Goal: Task Accomplishment & Management: Use online tool/utility

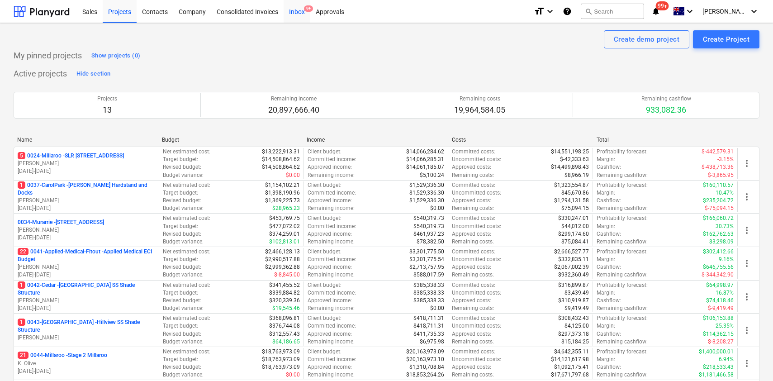
click at [297, 14] on div "Inbox 9+" at bounding box center [296, 11] width 27 height 23
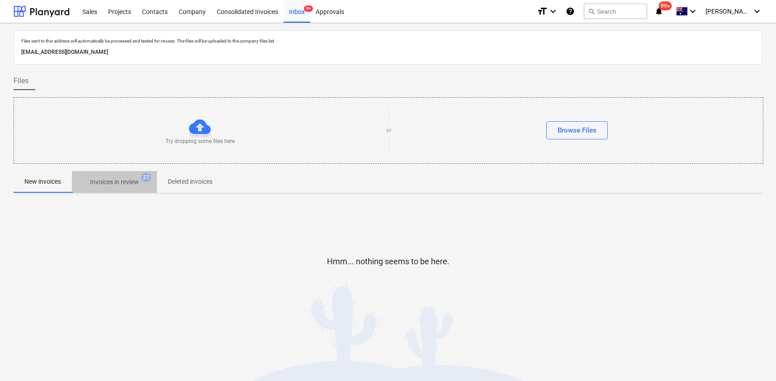
click at [121, 189] on span "Invoices in review 27" at bounding box center [114, 182] width 85 height 16
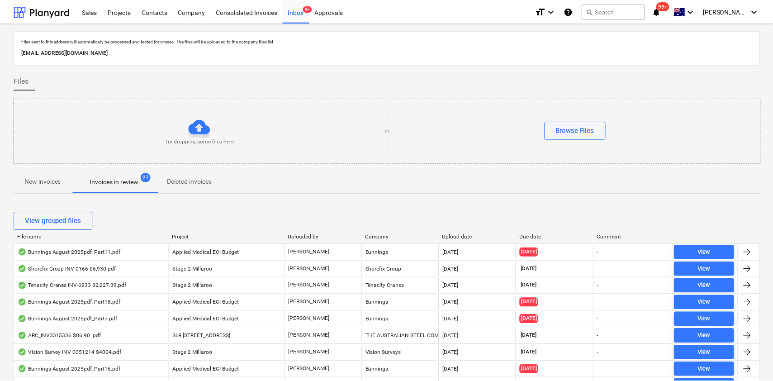
scroll to position [1, 0]
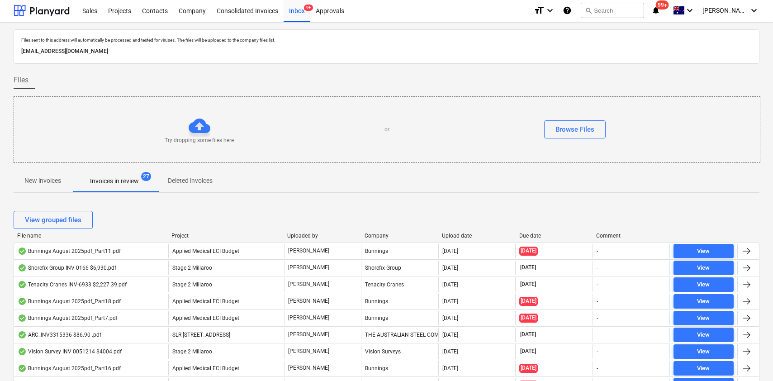
click at [33, 234] on div "File name" at bounding box center [90, 235] width 147 height 6
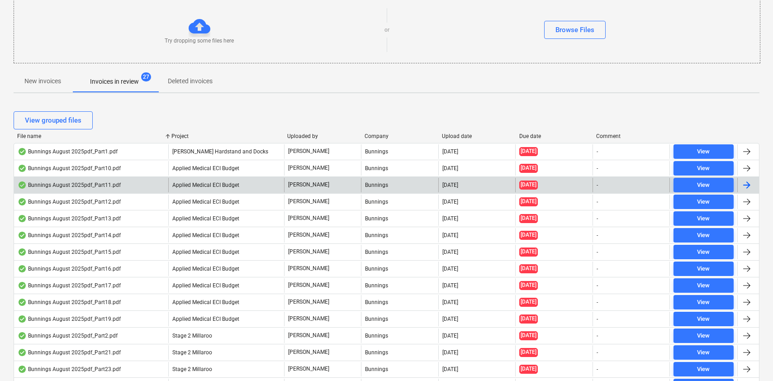
scroll to position [99, 0]
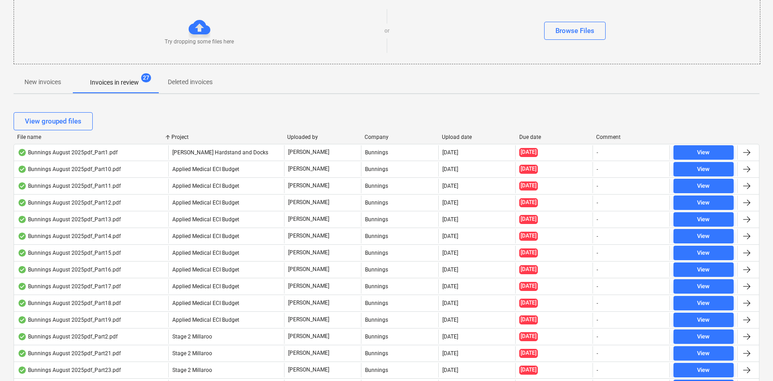
click at [529, 138] on div "Due date" at bounding box center [554, 137] width 70 height 6
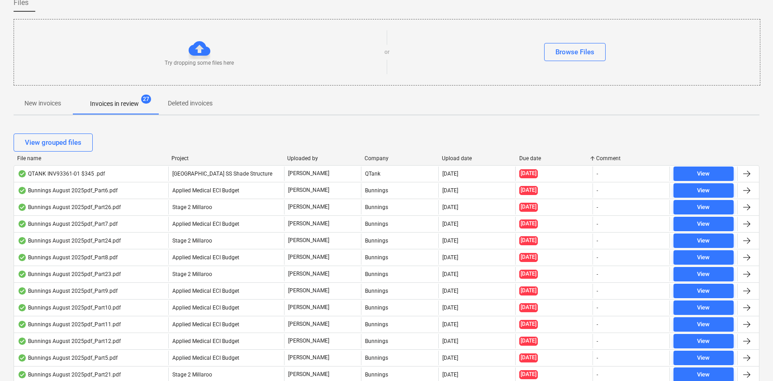
scroll to position [66, 0]
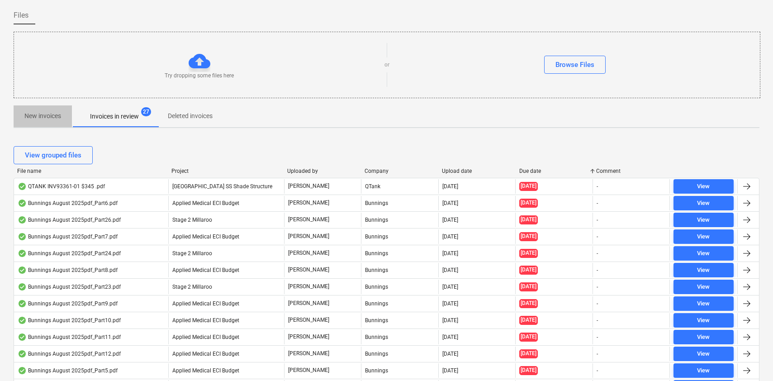
click at [38, 113] on p "New invoices" at bounding box center [42, 115] width 37 height 9
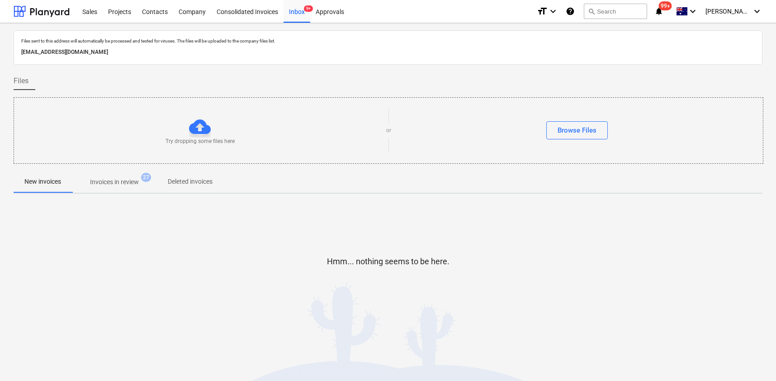
click at [132, 174] on span "Invoices in review 27" at bounding box center [114, 182] width 85 height 16
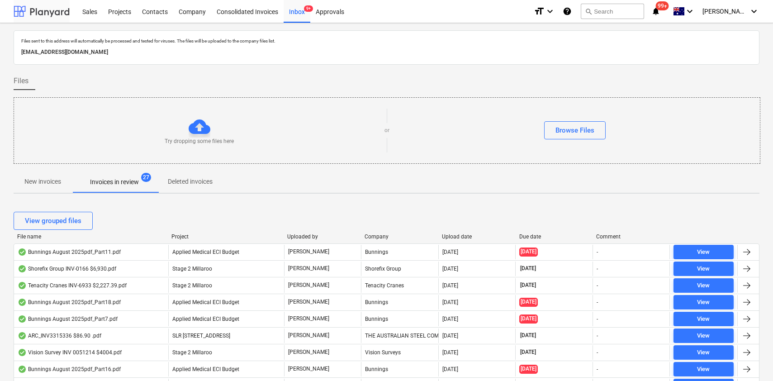
click at [44, 14] on div at bounding box center [42, 11] width 56 height 23
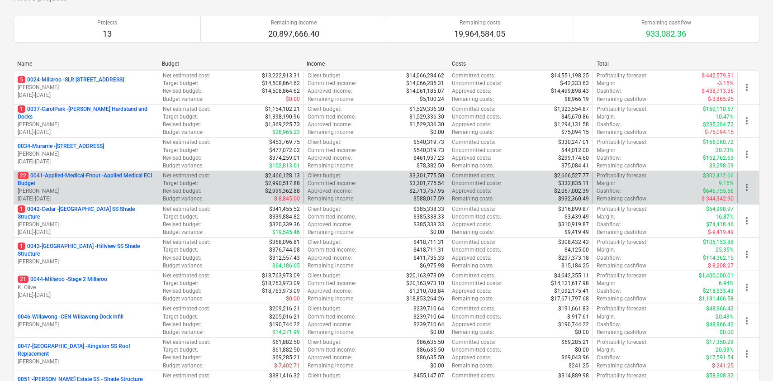
scroll to position [76, 0]
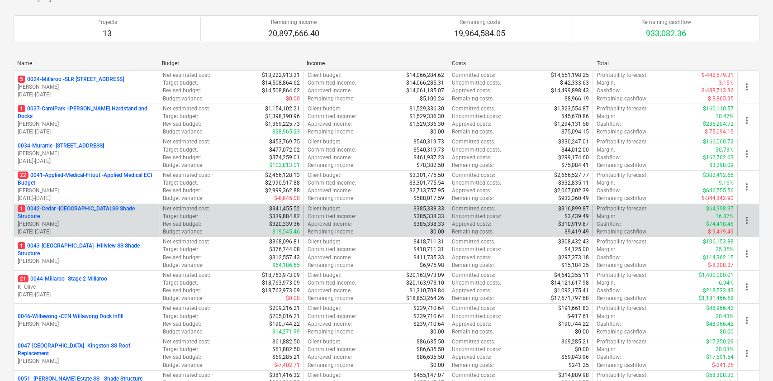
click at [75, 220] on p "[PERSON_NAME]" at bounding box center [86, 224] width 137 height 8
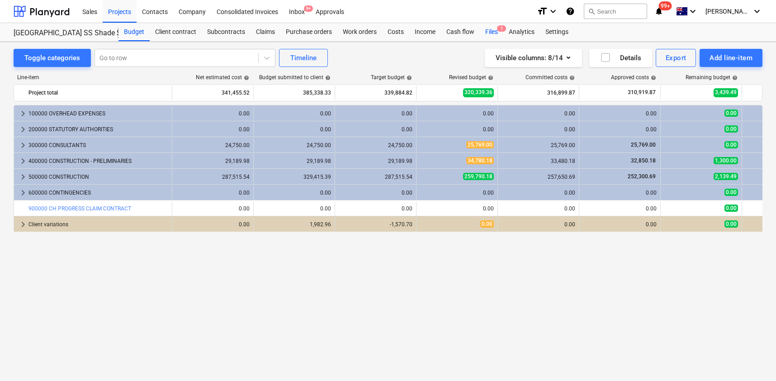
click at [497, 30] on div "Files 1" at bounding box center [492, 32] width 24 height 18
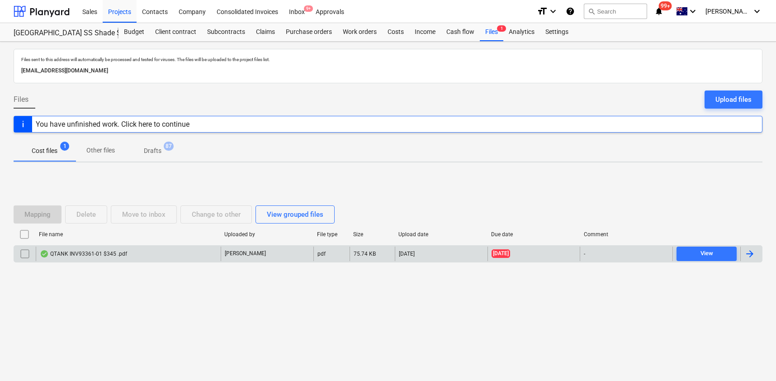
click at [27, 259] on input "checkbox" at bounding box center [25, 253] width 14 height 14
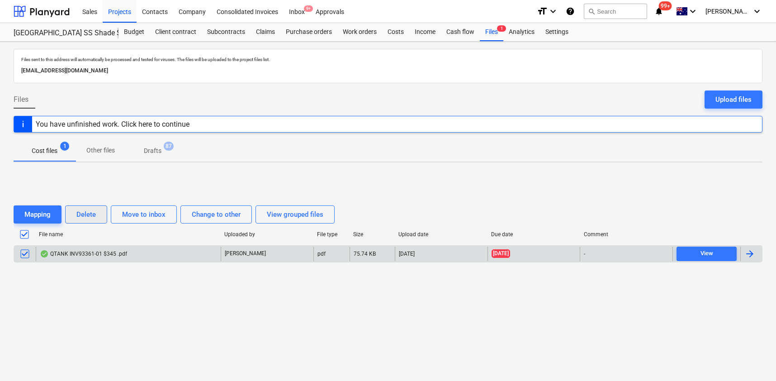
click at [96, 212] on button "Delete" at bounding box center [86, 214] width 42 height 18
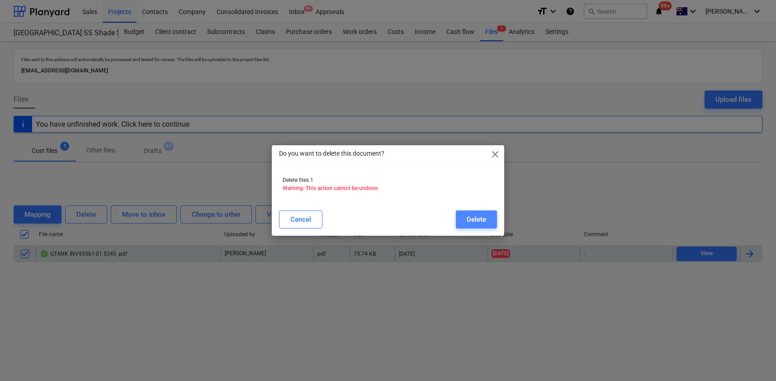
click at [480, 220] on div "Delete" at bounding box center [476, 219] width 19 height 12
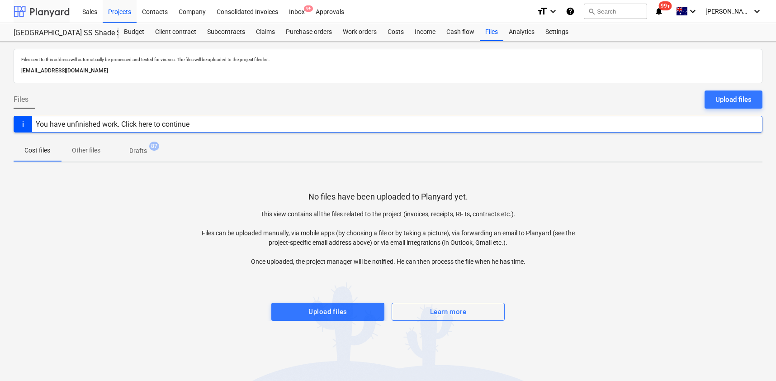
click at [42, 13] on div at bounding box center [42, 11] width 56 height 23
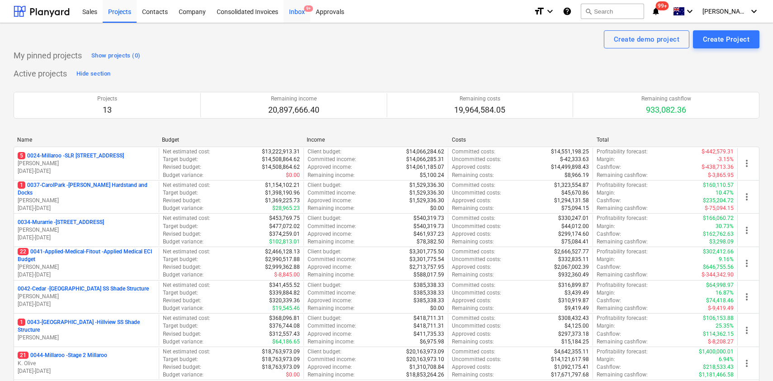
click at [292, 10] on div "Inbox 9+" at bounding box center [296, 11] width 27 height 23
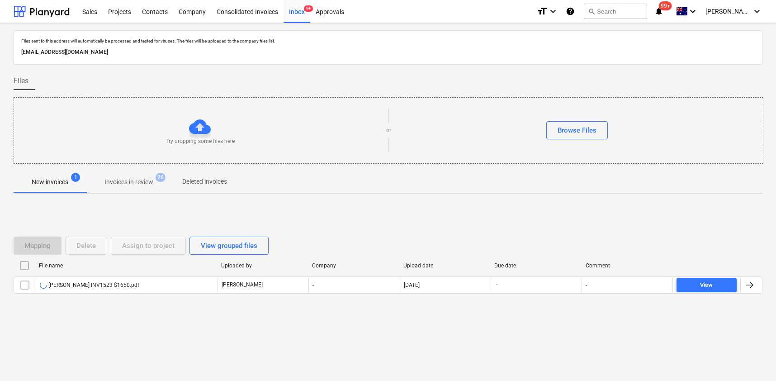
click at [108, 352] on div "Files sent to this address will automatically be processed and tested for virus…" at bounding box center [388, 202] width 776 height 358
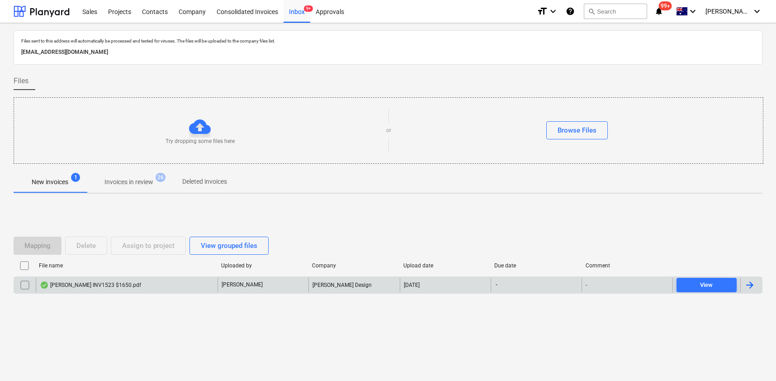
click at [74, 279] on div "[PERSON_NAME] INV1523 $1650.pdf" at bounding box center [127, 285] width 182 height 14
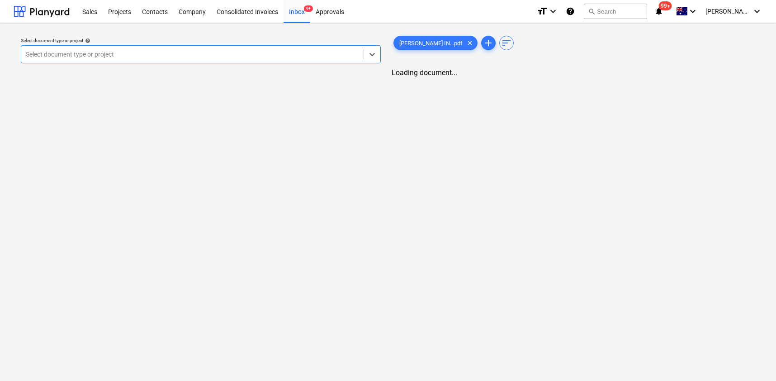
click at [137, 56] on div at bounding box center [192, 54] width 333 height 9
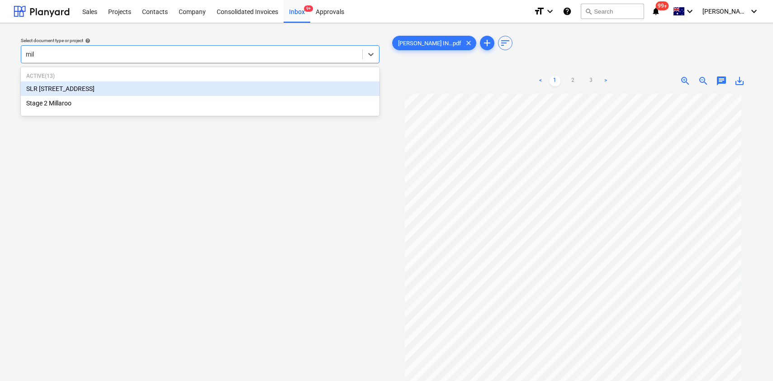
type input "mill"
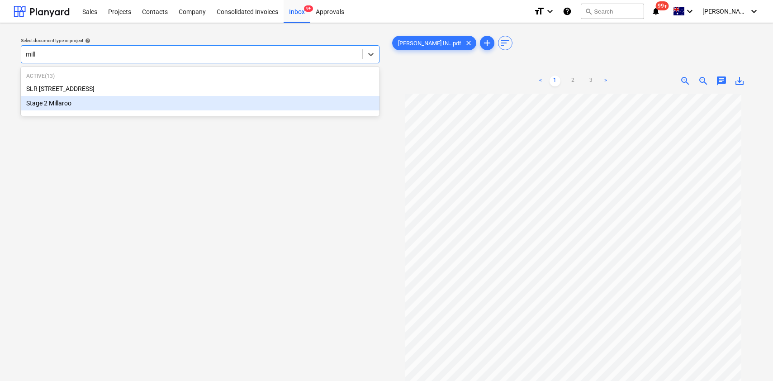
click at [100, 100] on div "Stage 2 Millaroo" at bounding box center [200, 103] width 358 height 14
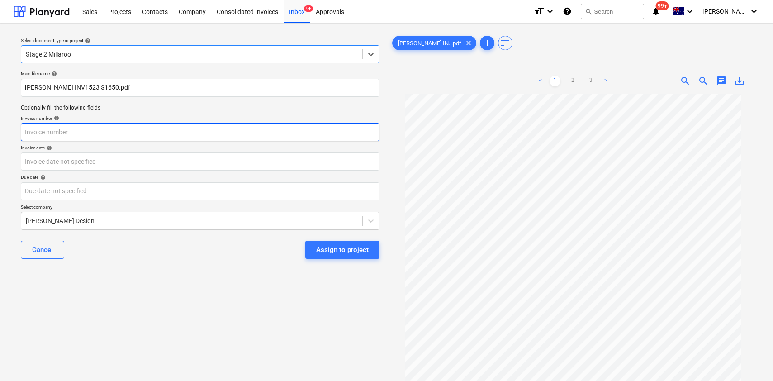
click at [118, 135] on input "text" at bounding box center [200, 132] width 358 height 18
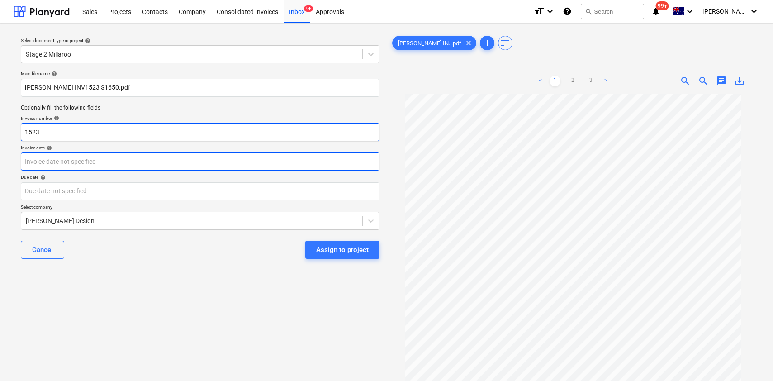
type input "1523"
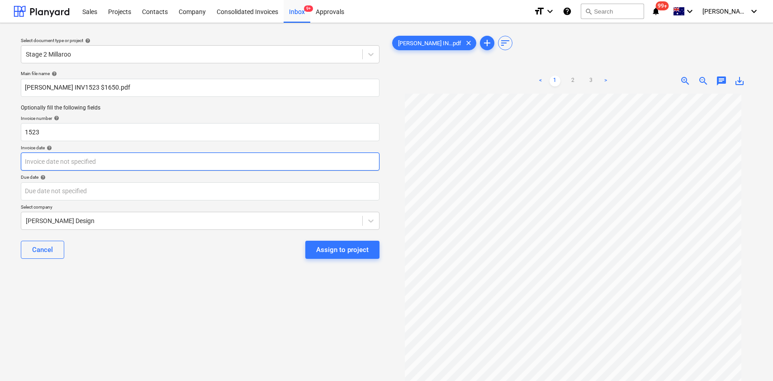
click at [95, 162] on body "Sales Projects Contacts Company Consolidated Invoices Inbox 9+ Approvals format…" at bounding box center [386, 190] width 773 height 381
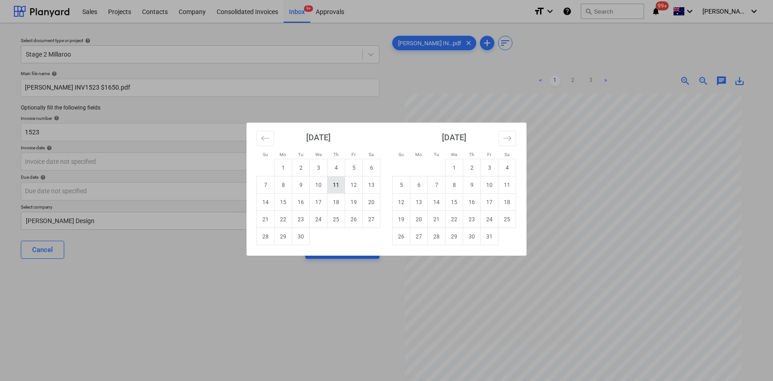
click at [337, 182] on td "11" at bounding box center [336, 184] width 18 height 17
type input "11 Sep 2025"
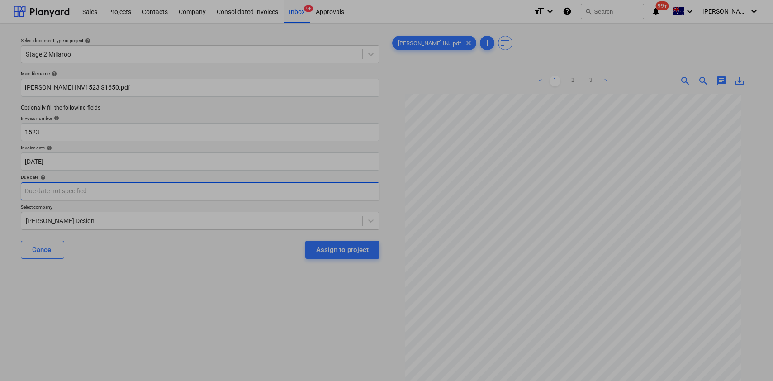
click at [120, 193] on body "Sales Projects Contacts Company Consolidated Invoices Inbox 9+ Approvals format…" at bounding box center [386, 190] width 773 height 381
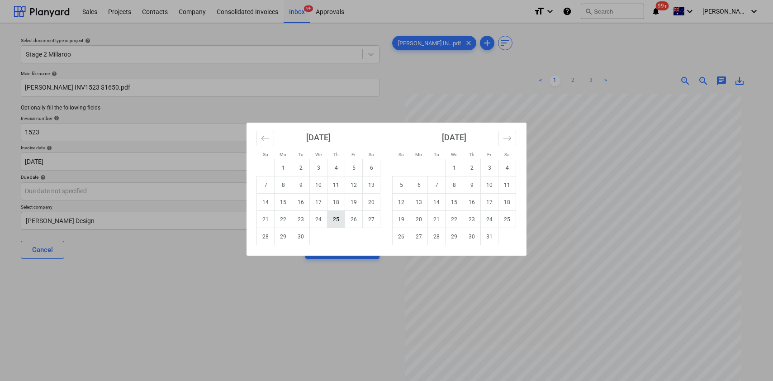
click at [335, 220] on td "25" at bounding box center [336, 219] width 18 height 17
type input "25 Sep 2025"
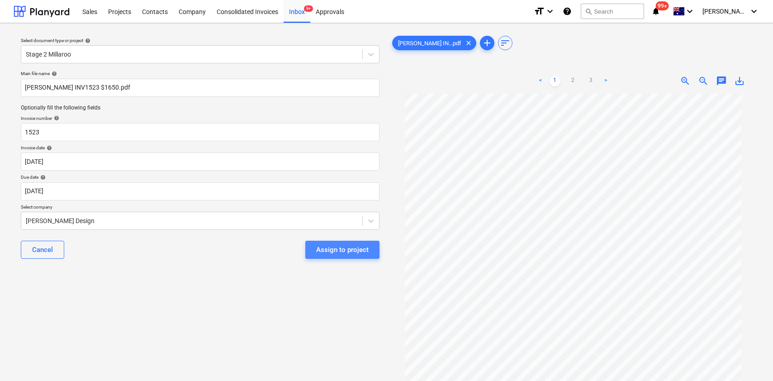
click at [355, 250] on div "Assign to project" at bounding box center [342, 250] width 52 height 12
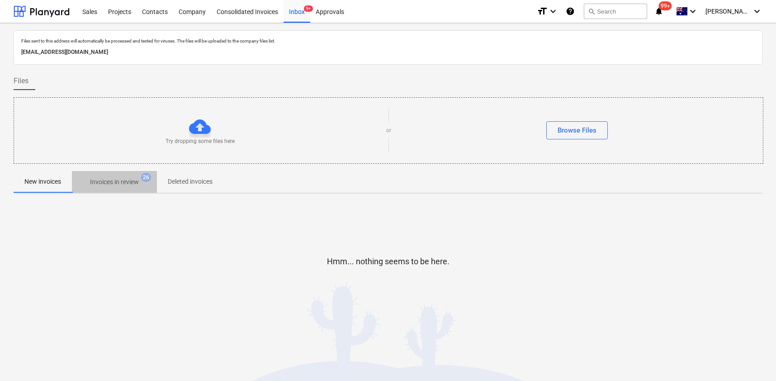
click at [117, 182] on p "Invoices in review" at bounding box center [114, 181] width 49 height 9
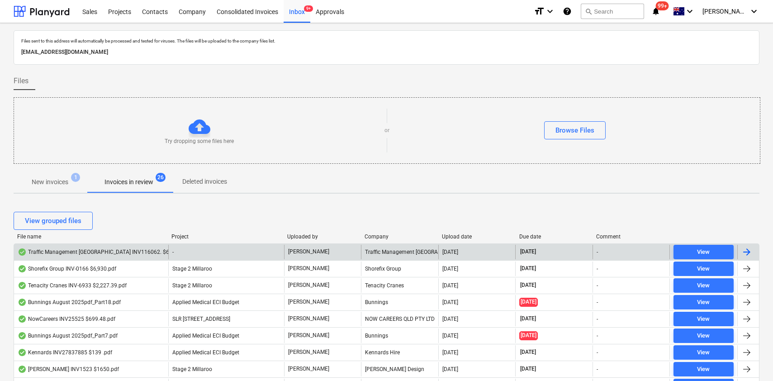
click at [101, 253] on div "Traffic Management Australia INV116062. $6,680.09.pdf" at bounding box center [107, 251] width 179 height 7
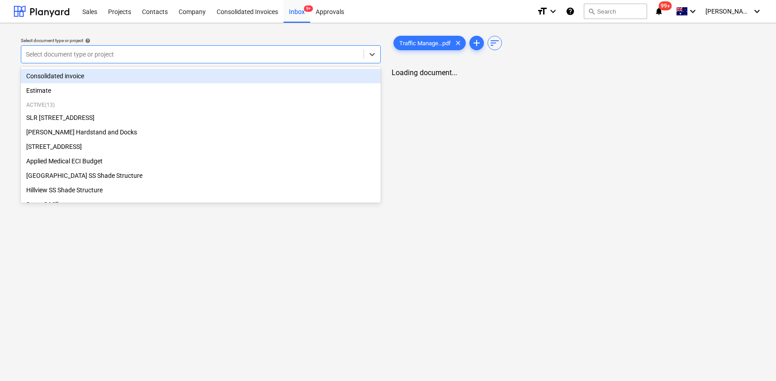
click at [138, 50] on div at bounding box center [192, 54] width 333 height 9
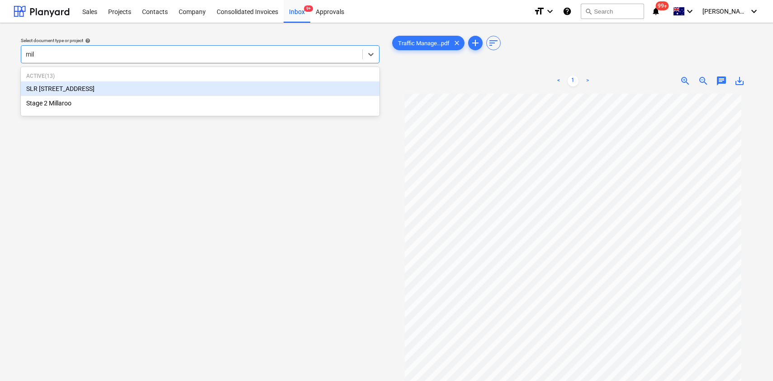
type input "mill"
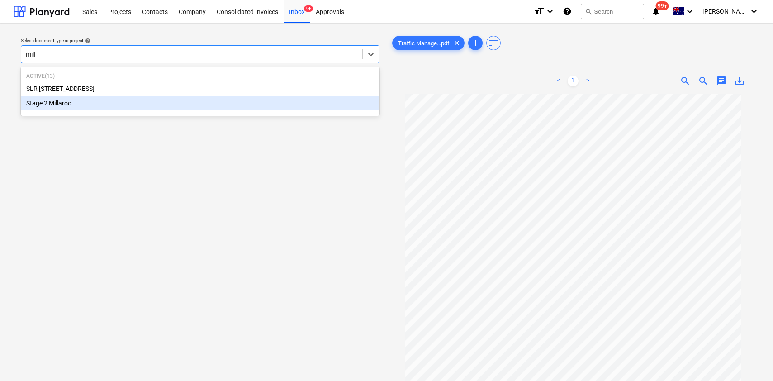
click at [88, 103] on div "Stage 2 Millaroo" at bounding box center [200, 103] width 358 height 14
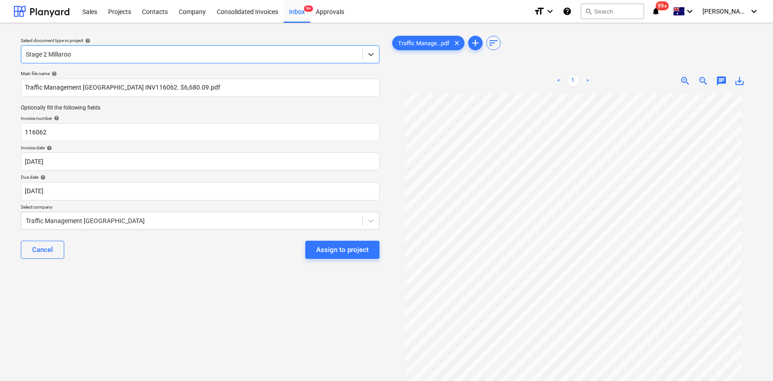
scroll to position [11, 0]
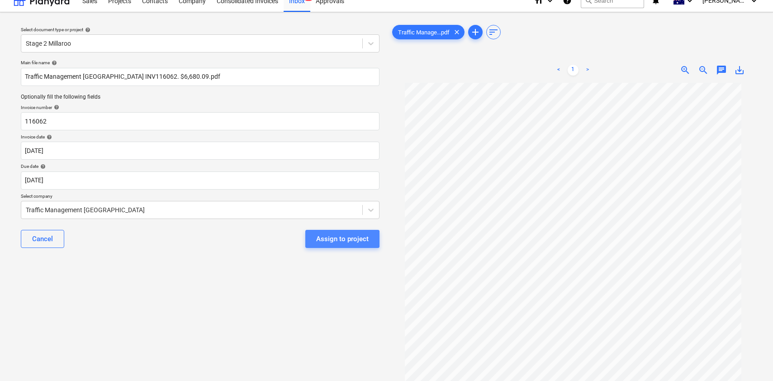
click at [328, 241] on div "Assign to project" at bounding box center [342, 239] width 52 height 12
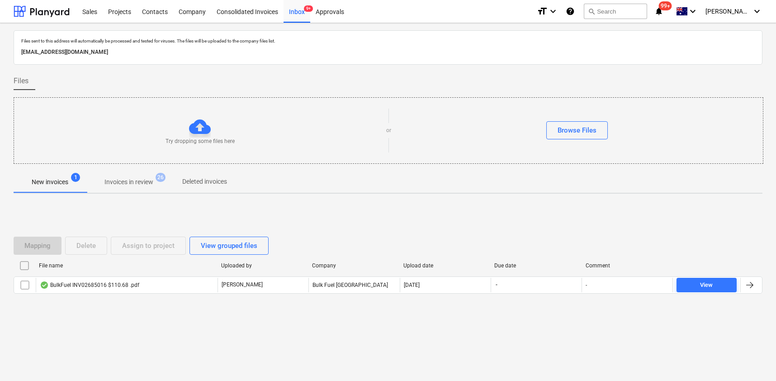
click at [120, 314] on div "Mapping Delete Assign to project View grouped files File name Uploaded by Compa…" at bounding box center [388, 269] width 749 height 136
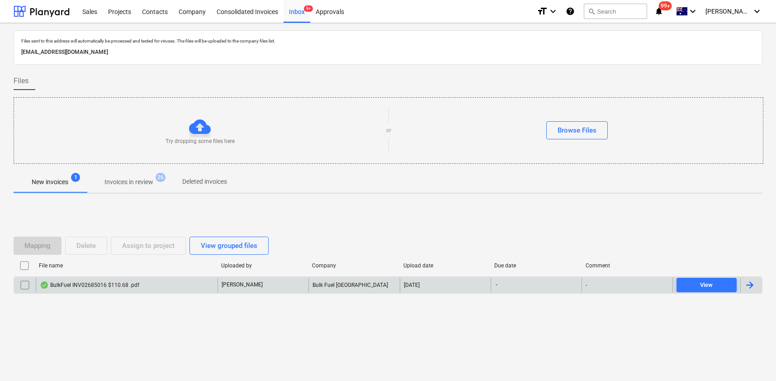
click at [97, 281] on div "BulkFuel INV02685016 $110.68 .pdf" at bounding box center [89, 284] width 99 height 7
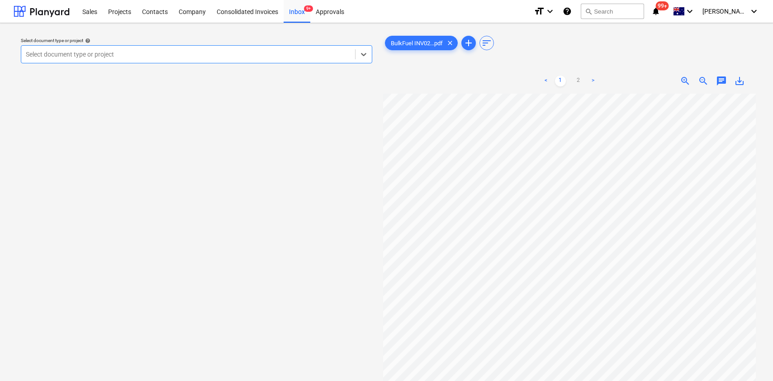
click at [154, 51] on div at bounding box center [188, 54] width 325 height 9
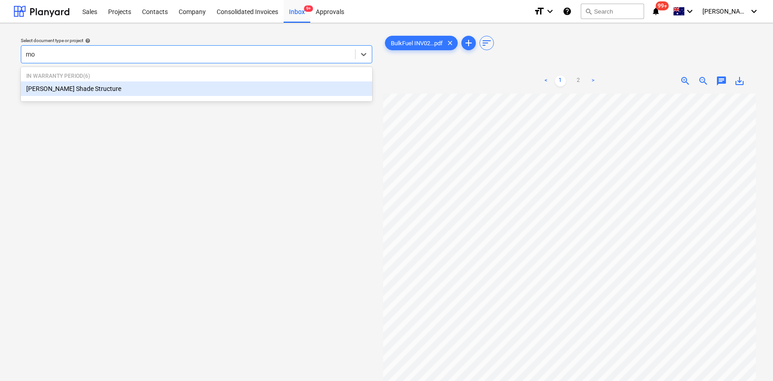
type input "m"
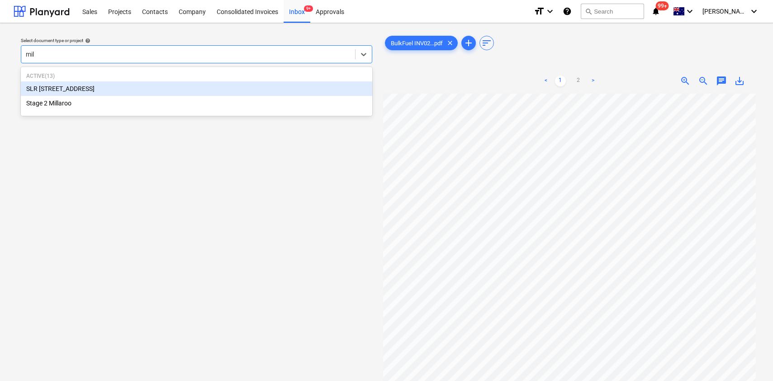
type input "mill"
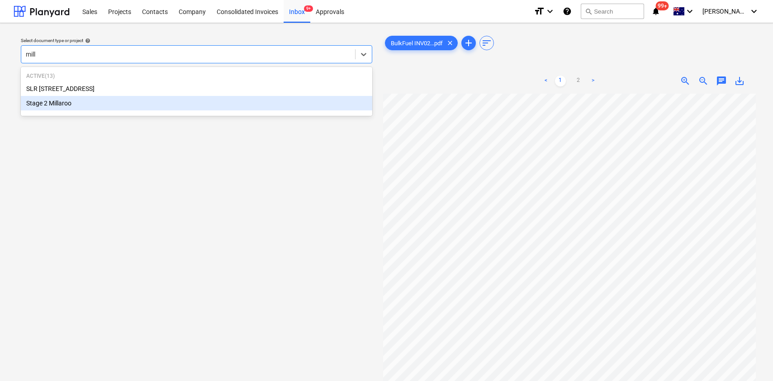
click at [98, 103] on div "Stage 2 Millaroo" at bounding box center [196, 103] width 351 height 14
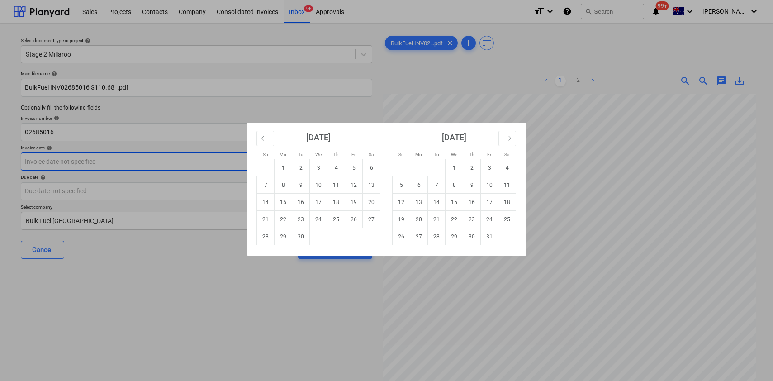
click at [118, 162] on body "Sales Projects Contacts Company Consolidated Invoices Inbox 9+ Approvals format…" at bounding box center [386, 190] width 773 height 381
click at [315, 185] on td "10" at bounding box center [319, 184] width 18 height 17
type input "10 Sep 2025"
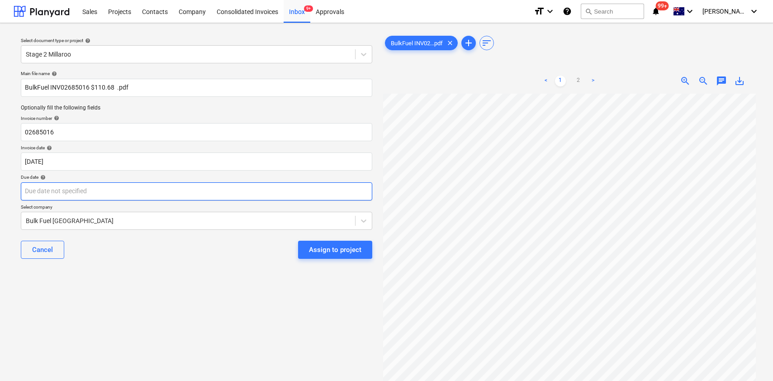
click at [166, 189] on body "Sales Projects Contacts Company Consolidated Invoices Inbox 9+ Approvals format…" at bounding box center [386, 190] width 773 height 381
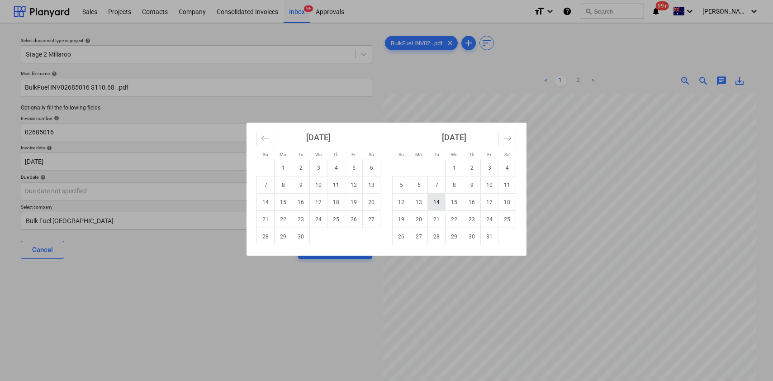
click at [433, 201] on td "14" at bounding box center [437, 201] width 18 height 17
type input "14 Oct 2025"
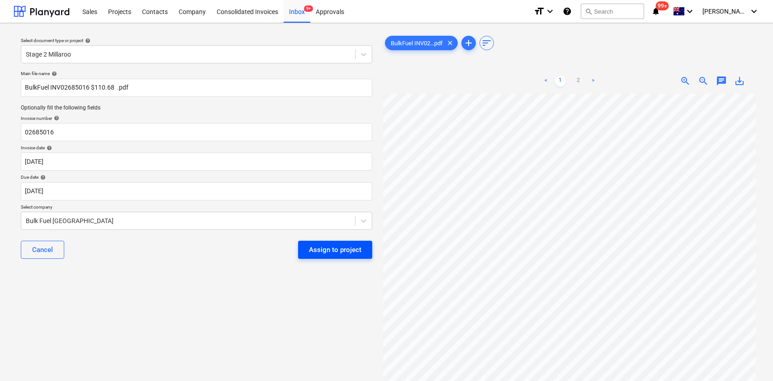
click at [343, 248] on div "Assign to project" at bounding box center [335, 250] width 52 height 12
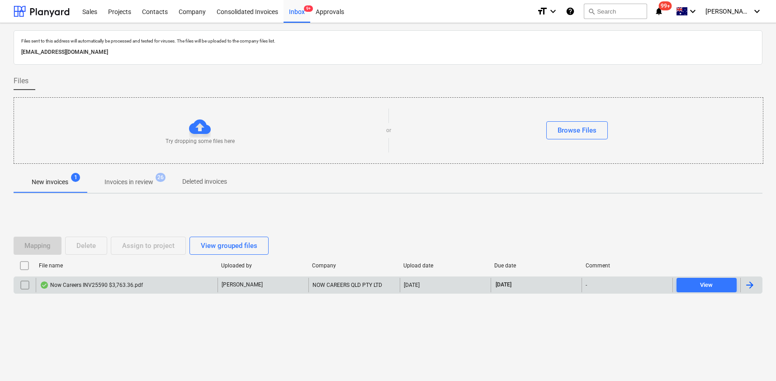
click at [127, 284] on div "Now Careers INV25590 $3,763.36.pdf" at bounding box center [91, 284] width 103 height 7
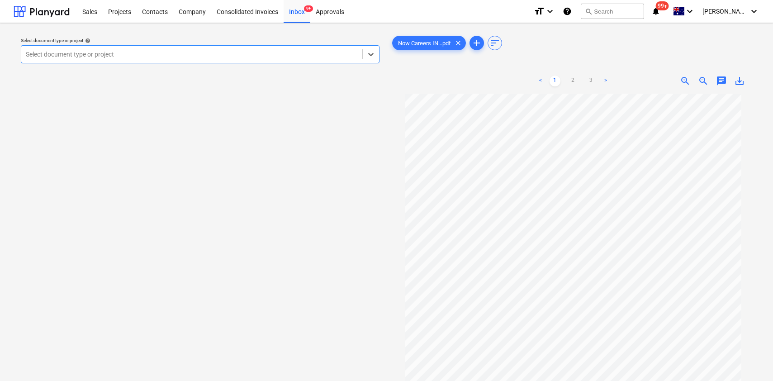
click at [99, 57] on div at bounding box center [192, 54] width 332 height 9
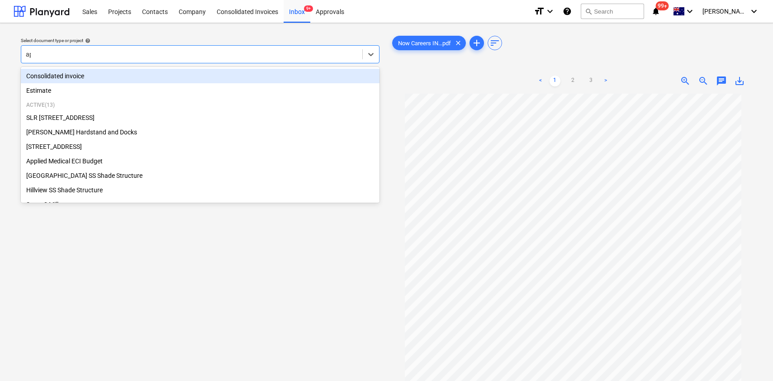
type input "app"
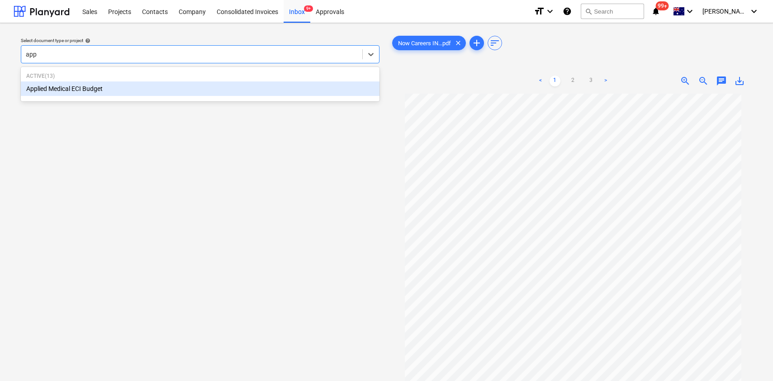
click at [84, 88] on div "Applied Medical ECI Budget" at bounding box center [200, 88] width 358 height 14
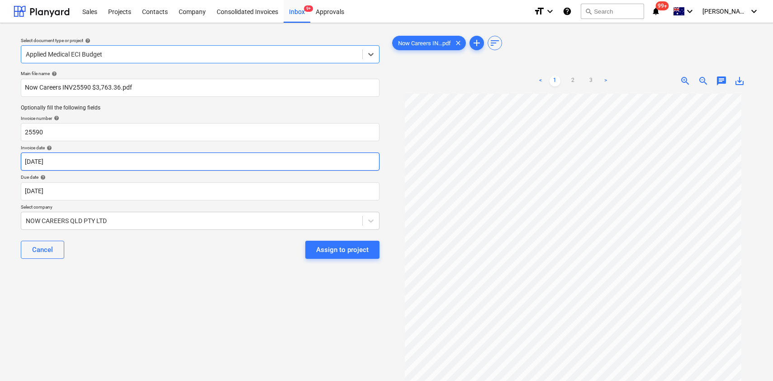
click at [133, 163] on body "Sales Projects Contacts Company Consolidated Invoices Inbox 9+ Approvals format…" at bounding box center [386, 190] width 773 height 381
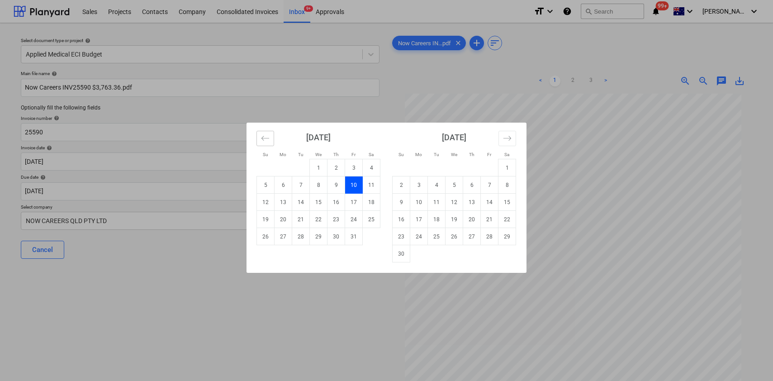
click at [266, 141] on icon "Move backward to switch to the previous month." at bounding box center [265, 138] width 9 height 9
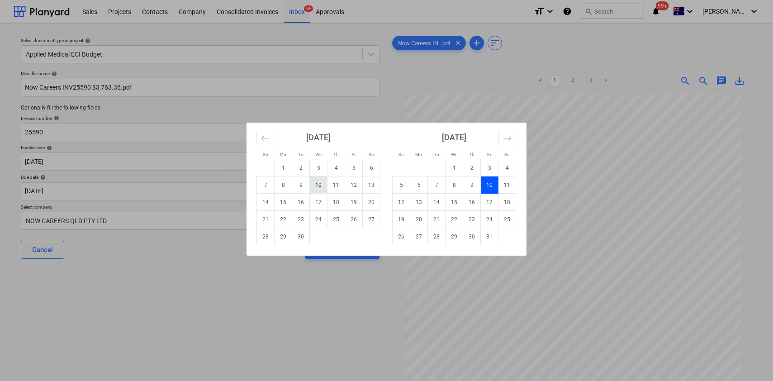
click at [319, 182] on td "10" at bounding box center [319, 184] width 18 height 17
type input "10 Sep 2025"
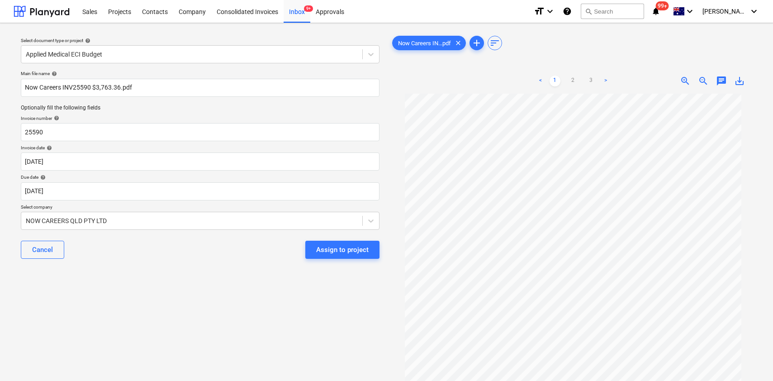
click at [343, 250] on div "Assign to project" at bounding box center [342, 250] width 52 height 12
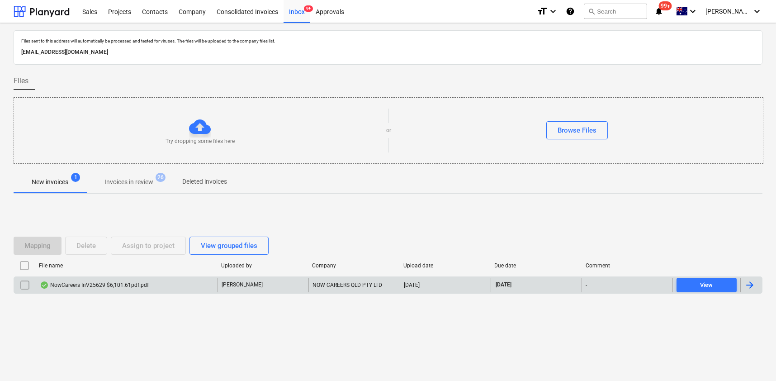
click at [109, 283] on div "NowCareers InV25629 $6,101.61pdf.pdf" at bounding box center [94, 284] width 109 height 7
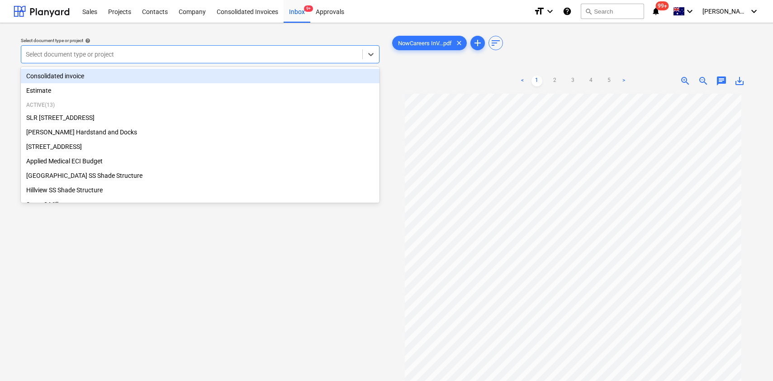
click at [208, 57] on div at bounding box center [192, 54] width 332 height 9
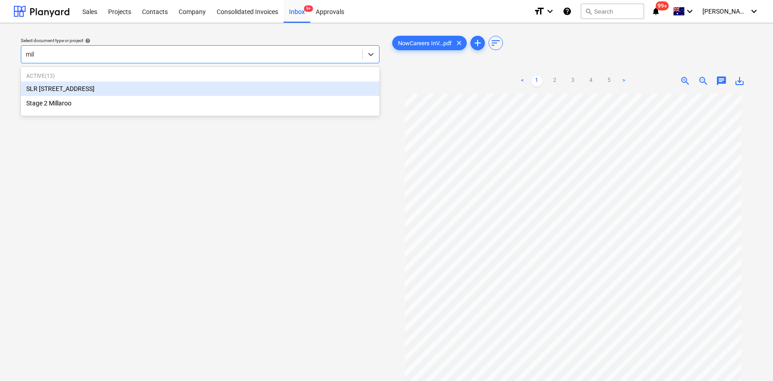
type input "mill"
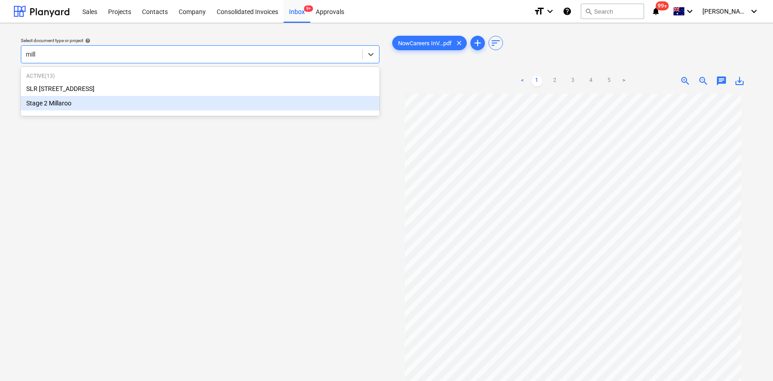
click at [148, 111] on div "Active ( 13 ) SLR 2 Millaroo Drive Stage 2 Millaroo" at bounding box center [200, 91] width 358 height 45
click at [141, 107] on div "Stage 2 Millaroo" at bounding box center [200, 103] width 358 height 14
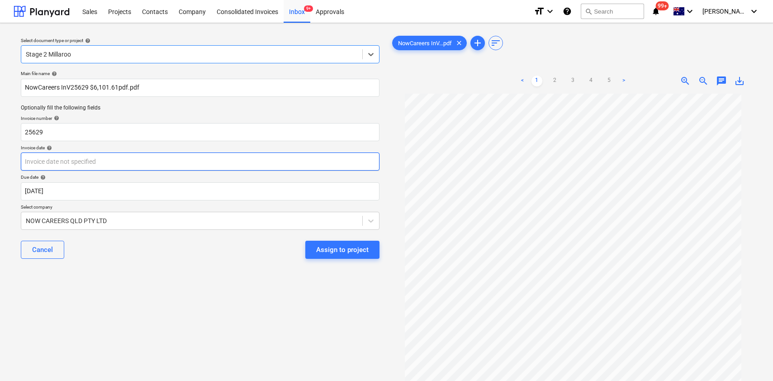
click at [97, 160] on body "Sales Projects Contacts Company Consolidated Invoices Inbox 9+ Approvals format…" at bounding box center [386, 190] width 773 height 381
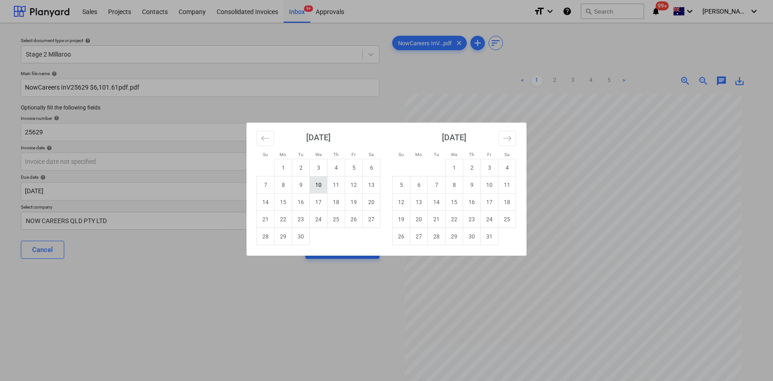
click at [319, 179] on td "10" at bounding box center [319, 184] width 18 height 17
type input "10 Sep 2025"
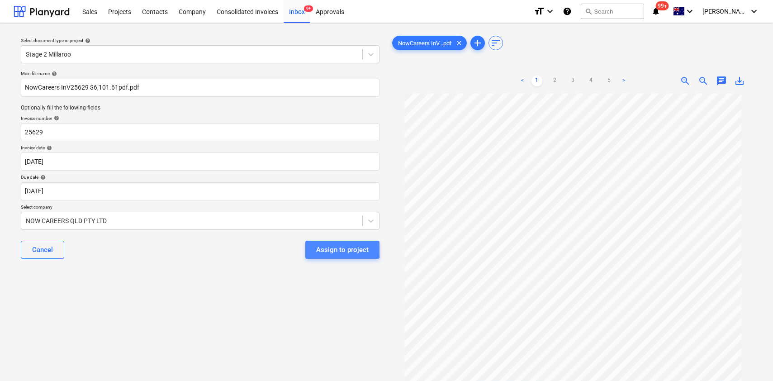
click at [333, 249] on div "Assign to project" at bounding box center [342, 250] width 52 height 12
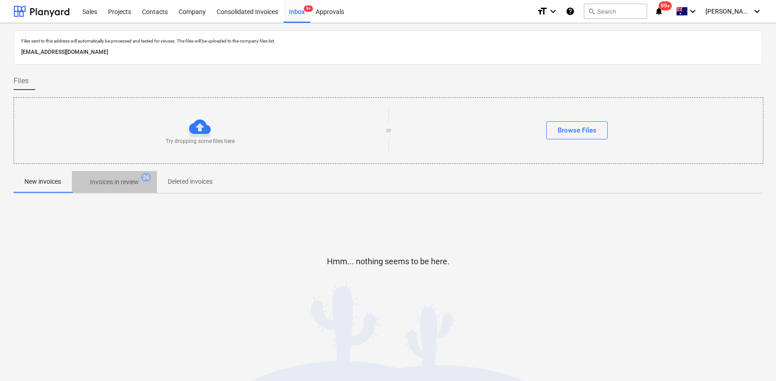
click at [108, 189] on span "Invoices in review 26" at bounding box center [114, 182] width 85 height 16
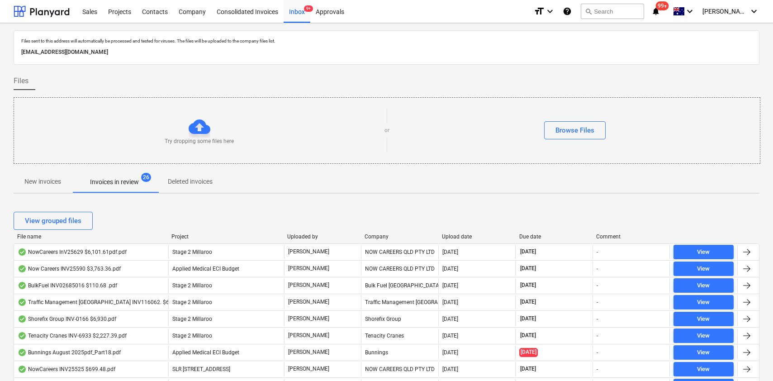
click at [470, 235] on div "Upload date" at bounding box center [477, 236] width 70 height 6
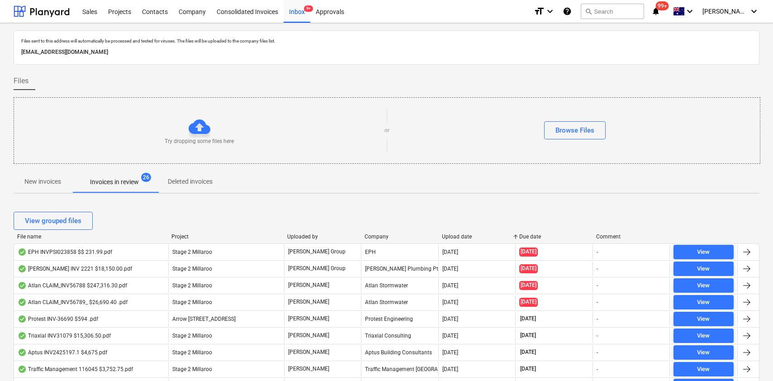
click at [469, 235] on div "Upload date" at bounding box center [477, 236] width 70 height 6
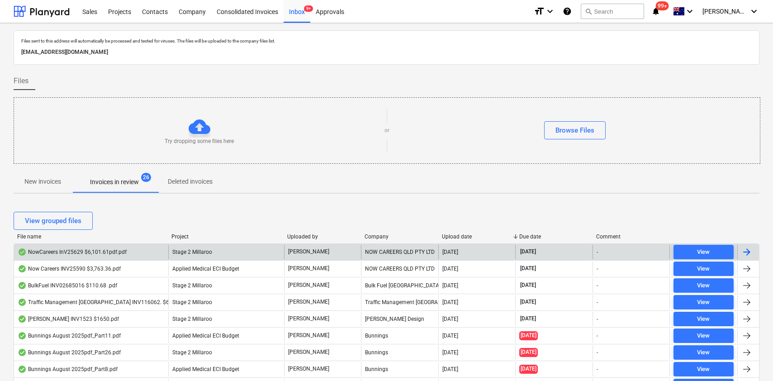
click at [78, 252] on div "NowCareers InV25629 $6,101.61pdf.pdf" at bounding box center [72, 251] width 109 height 7
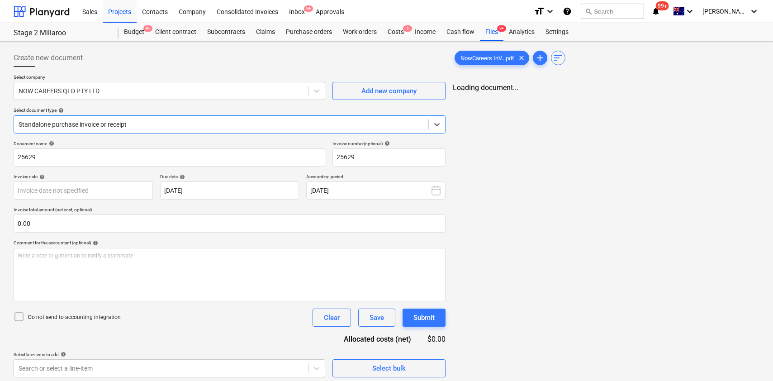
type input "10 Sep 2025"
click at [534, 142] on div "NowCareers InV...pdf clear add sort Loading document..." at bounding box center [606, 212] width 314 height 335
click at [493, 60] on span "NowCareers InV...pdf" at bounding box center [487, 58] width 65 height 7
click at [30, 8] on div at bounding box center [42, 11] width 56 height 23
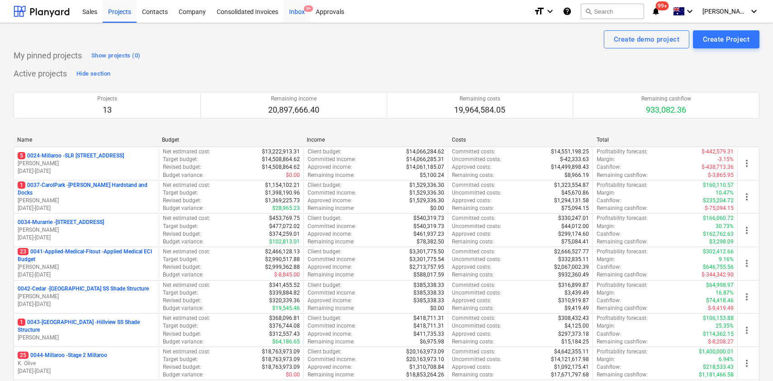
click at [297, 9] on div "Inbox 9+" at bounding box center [296, 11] width 27 height 23
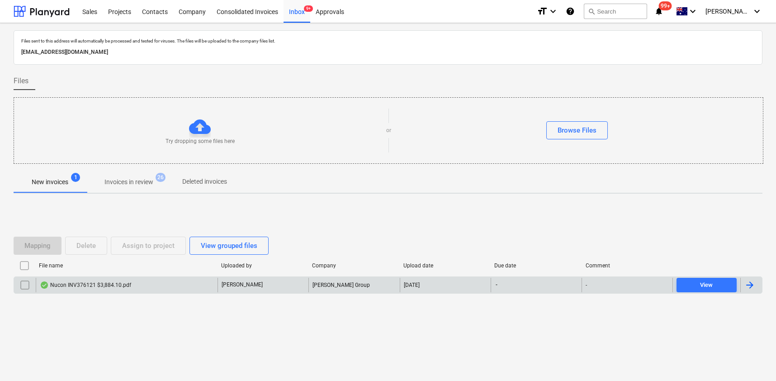
click at [99, 282] on div "Nucon INV376121 $3,884.10.pdf" at bounding box center [85, 284] width 91 height 7
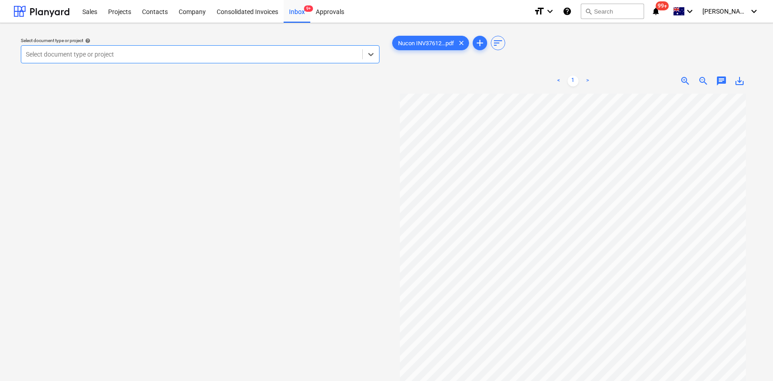
click at [127, 56] on div at bounding box center [192, 54] width 332 height 9
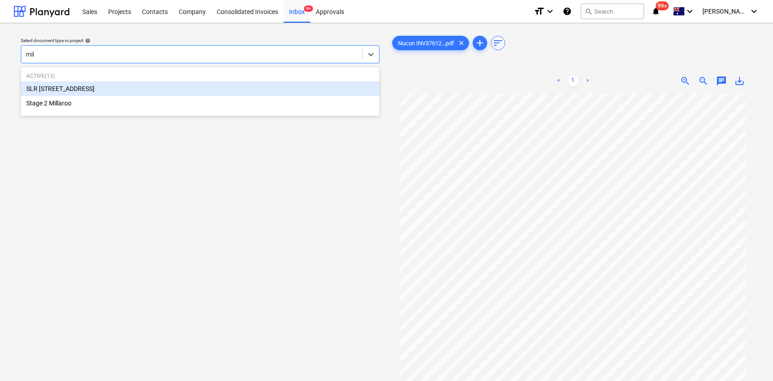
type input "mill"
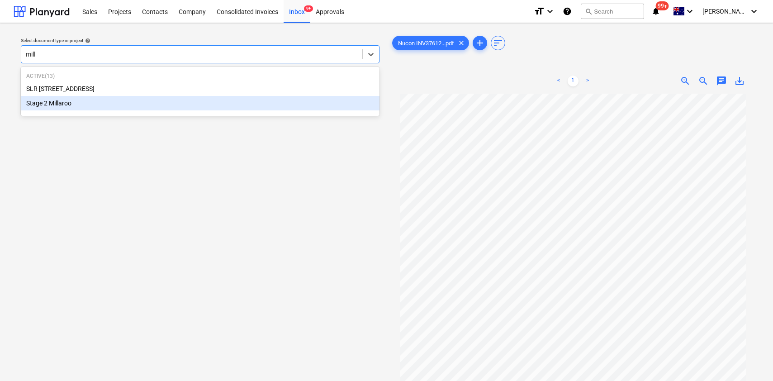
click at [59, 110] on div "Active ( 13 ) SLR 2 Millaroo Drive Stage 2 Millaroo" at bounding box center [200, 91] width 358 height 45
click at [78, 105] on div "Stage 2 Millaroo" at bounding box center [200, 103] width 358 height 14
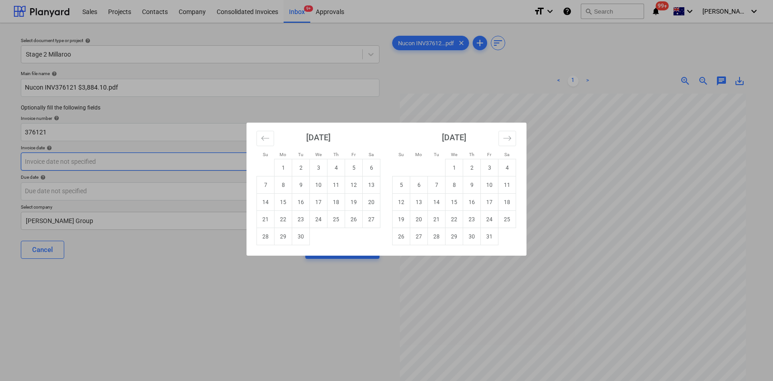
click at [84, 161] on body "Sales Projects Contacts Company Consolidated Invoices Inbox 9+ Approvals format…" at bounding box center [386, 190] width 773 height 381
click at [349, 166] on td "5" at bounding box center [354, 167] width 18 height 17
type input "05 Sep 2025"
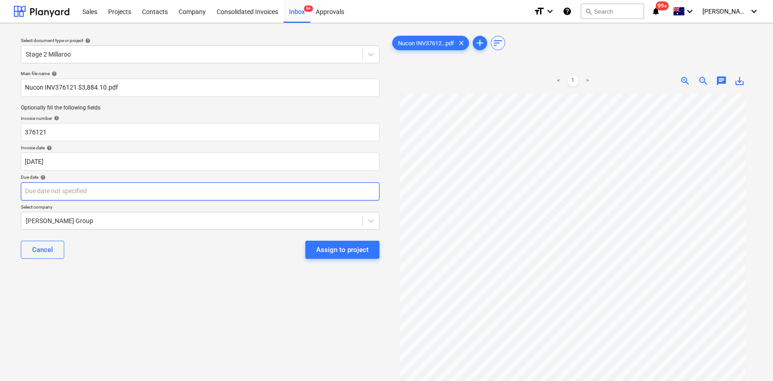
click at [171, 189] on body "Sales Projects Contacts Company Consolidated Invoices Inbox 9+ Approvals format…" at bounding box center [386, 190] width 773 height 381
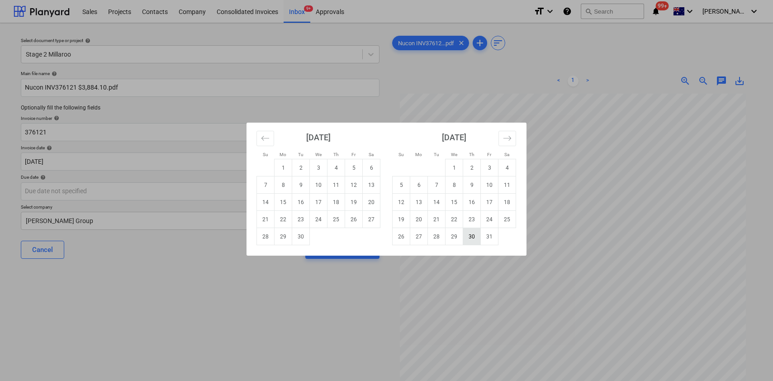
click at [469, 232] on td "30" at bounding box center [472, 236] width 18 height 17
type input "30 Oct 2025"
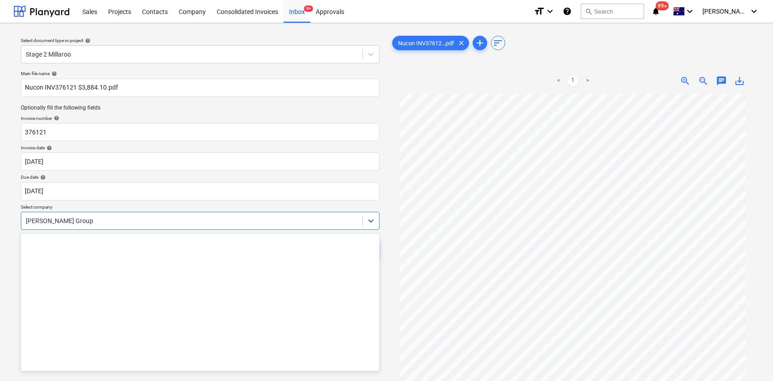
click at [127, 224] on div at bounding box center [192, 220] width 332 height 9
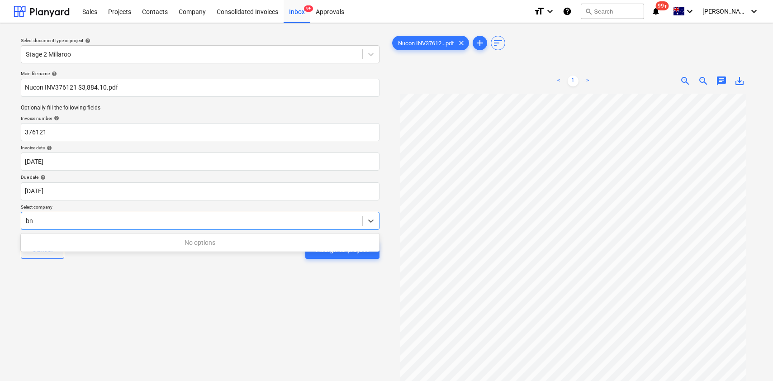
type input "b"
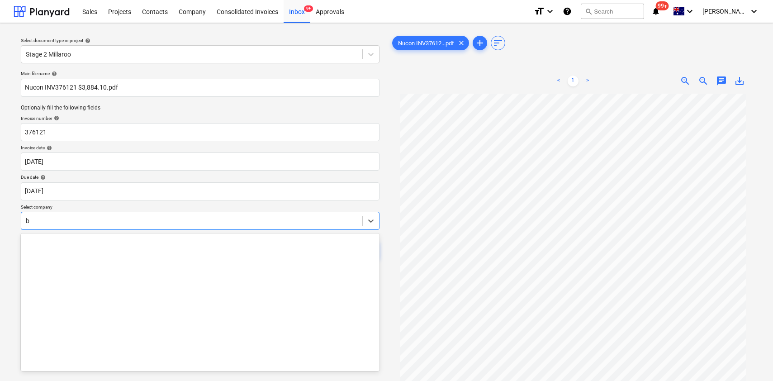
scroll to position [3377, 0]
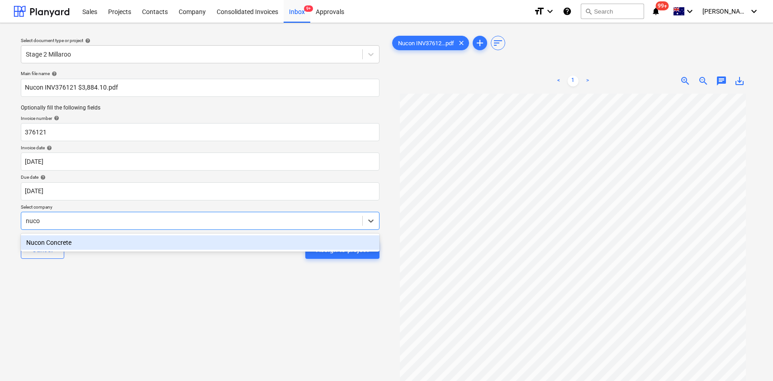
type input "nucon"
click at [108, 241] on div "Nucon Concrete" at bounding box center [200, 242] width 358 height 14
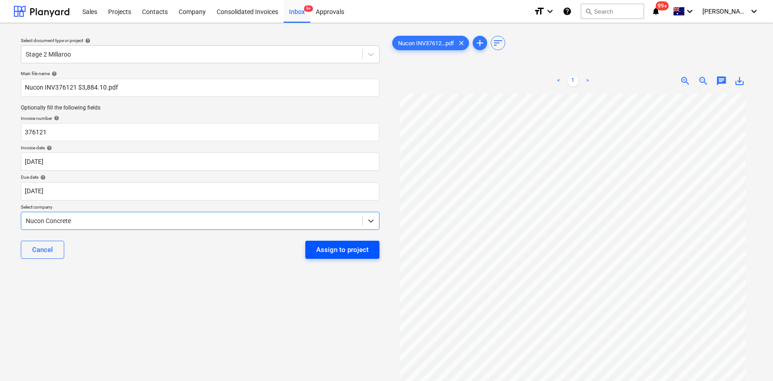
click at [341, 249] on div "Assign to project" at bounding box center [342, 250] width 52 height 12
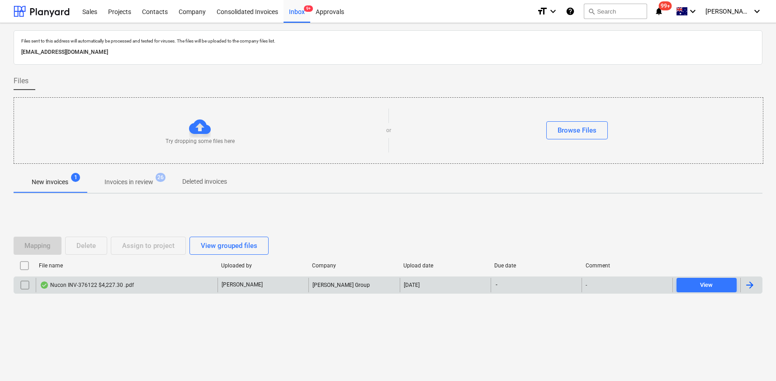
click at [94, 283] on div "Nucon INV-376122 $4,227.30 .pdf" at bounding box center [87, 284] width 94 height 7
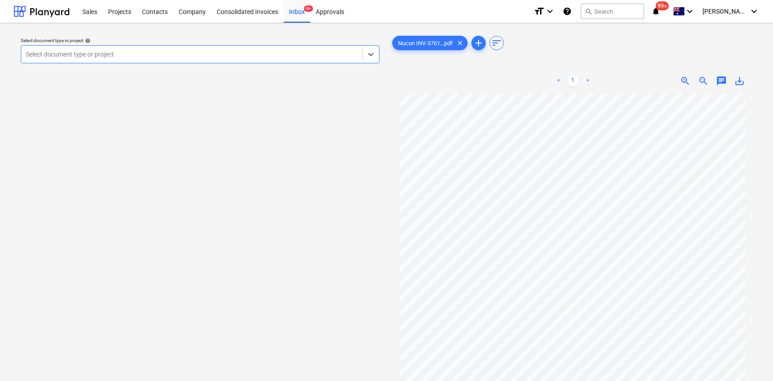
click at [145, 55] on div at bounding box center [192, 54] width 332 height 9
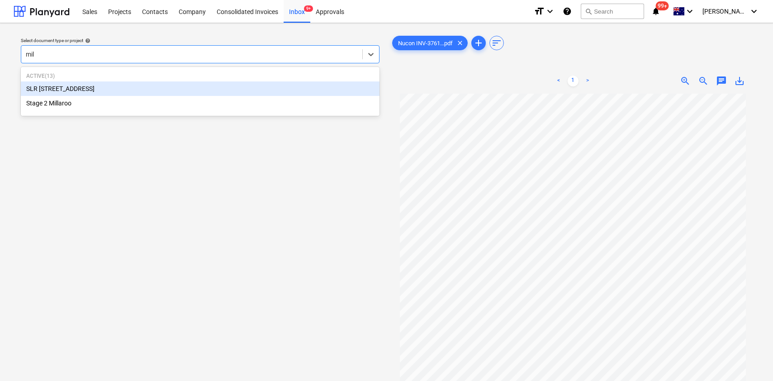
type input "mill"
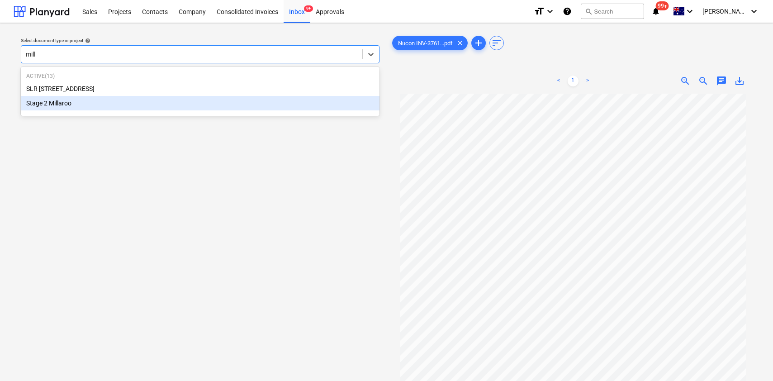
click at [73, 110] on div "Active ( 13 ) SLR 2 Millaroo Drive Stage 2 Millaroo" at bounding box center [200, 91] width 358 height 45
click at [66, 104] on div "Stage 2 Millaroo" at bounding box center [200, 103] width 358 height 14
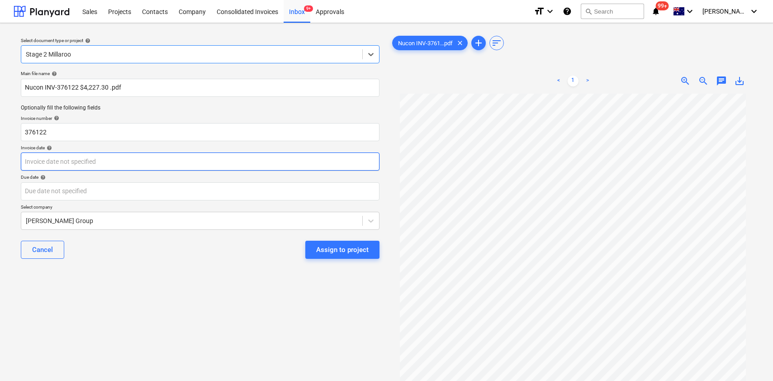
click at [88, 161] on body "Sales Projects Contacts Company Consolidated Invoices Inbox 9+ Approvals format…" at bounding box center [386, 190] width 773 height 381
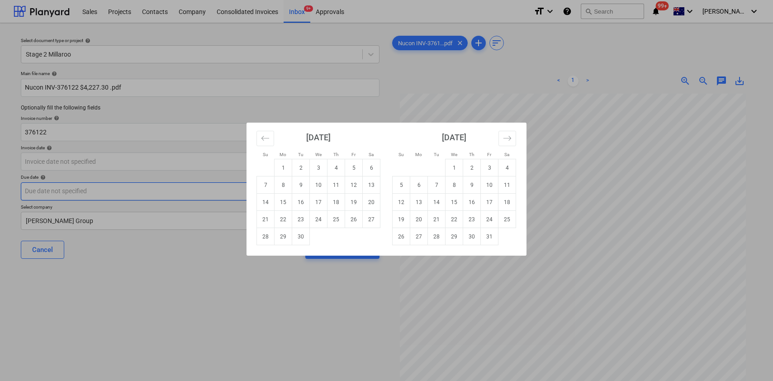
click at [283, 185] on td "8" at bounding box center [283, 184] width 18 height 17
type input "08 Sep 2025"
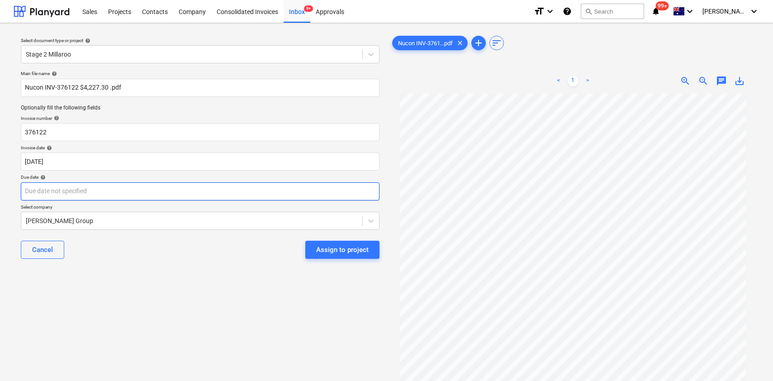
click at [138, 194] on body "Sales Projects Contacts Company Consolidated Invoices Inbox 9+ Approvals format…" at bounding box center [386, 190] width 773 height 381
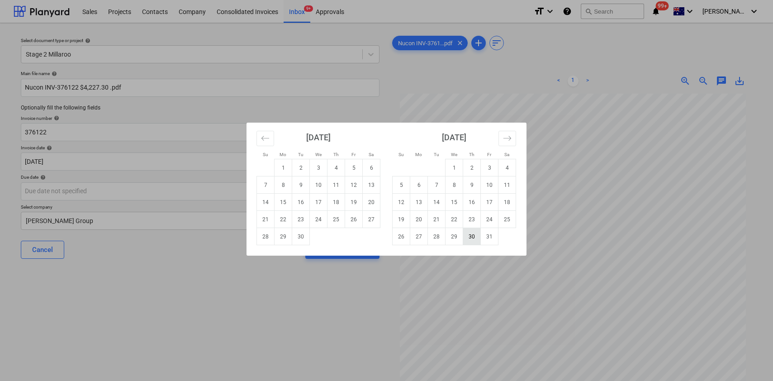
click at [467, 234] on td "30" at bounding box center [472, 236] width 18 height 17
type input "30 Oct 2025"
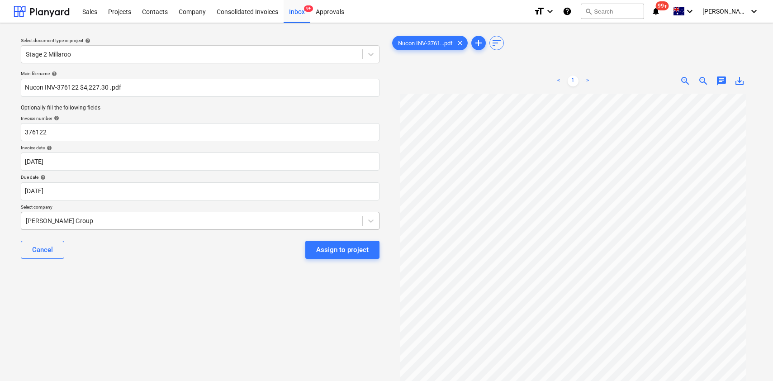
click at [106, 222] on div at bounding box center [192, 220] width 332 height 9
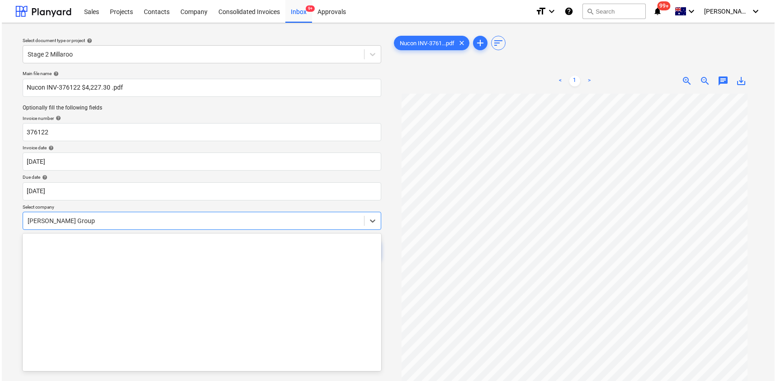
scroll to position [7452, 0]
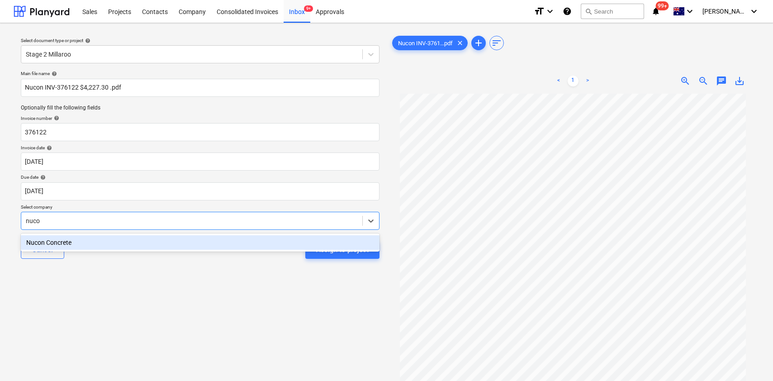
type input "nucon"
click at [81, 242] on div "Nucon Concrete" at bounding box center [200, 242] width 358 height 14
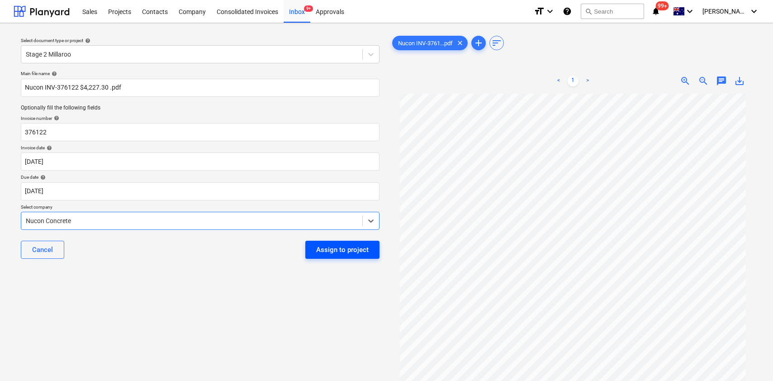
click at [347, 245] on div "Assign to project" at bounding box center [342, 250] width 52 height 12
